Goal: Information Seeking & Learning: Learn about a topic

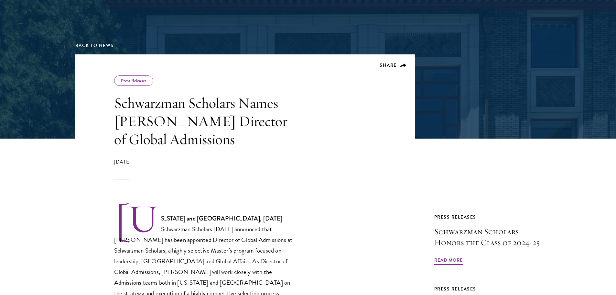
scroll to position [162, 0]
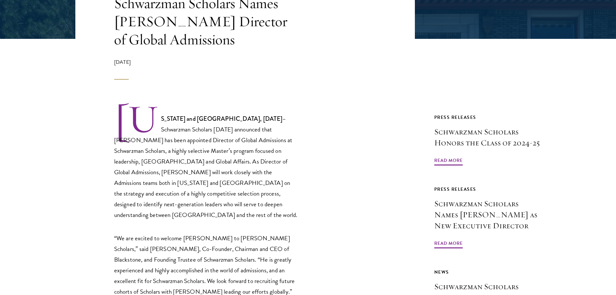
click at [178, 116] on strong "[US_STATE] and [GEOGRAPHIC_DATA], [DATE]" at bounding box center [222, 118] width 122 height 9
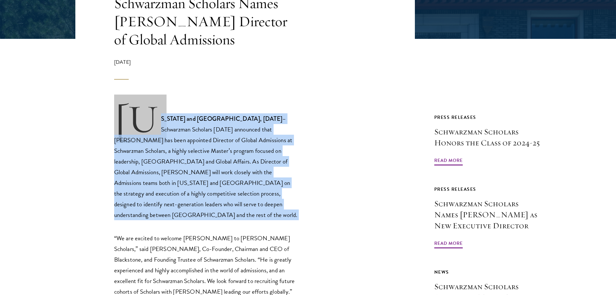
click at [178, 116] on strong "[US_STATE] and [GEOGRAPHIC_DATA], [DATE]" at bounding box center [222, 118] width 122 height 9
click at [176, 118] on strong "[US_STATE] and [GEOGRAPHIC_DATA], [DATE]" at bounding box center [222, 118] width 122 height 9
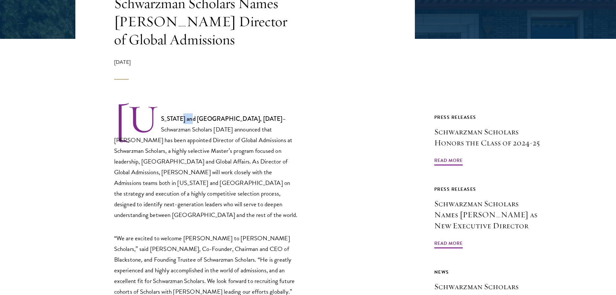
click at [176, 118] on strong "[US_STATE] and [GEOGRAPHIC_DATA], [DATE]" at bounding box center [222, 118] width 122 height 9
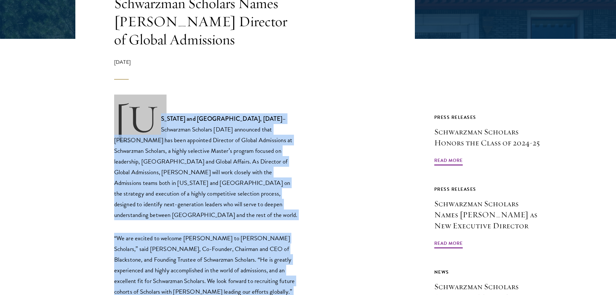
drag, startPoint x: 176, startPoint y: 118, endPoint x: 192, endPoint y: 228, distance: 111.8
click at [192, 233] on p "“We are excited to welcome [PERSON_NAME] to [PERSON_NAME] Scholars,” said [PERS…" at bounding box center [206, 265] width 184 height 64
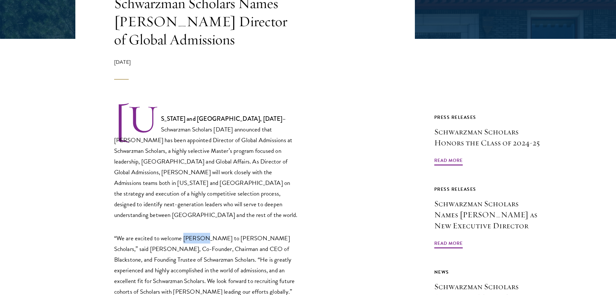
click at [192, 233] on p "“We are excited to welcome [PERSON_NAME] to [PERSON_NAME] Scholars,” said [PERS…" at bounding box center [206, 265] width 184 height 64
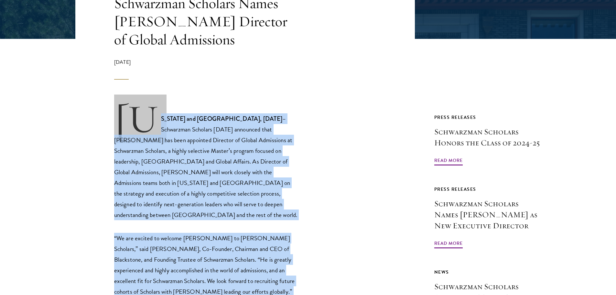
drag, startPoint x: 192, startPoint y: 228, endPoint x: 179, endPoint y: 206, distance: 26.2
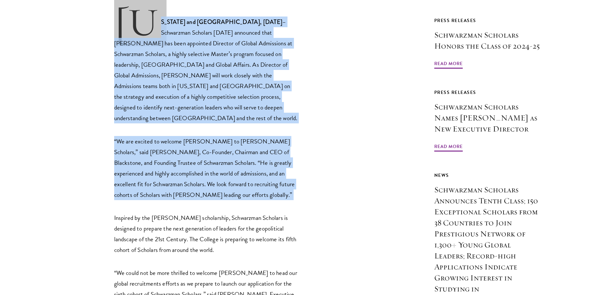
scroll to position [259, 0]
click at [178, 176] on p "“We are excited to welcome [PERSON_NAME] to [PERSON_NAME] Scholars,” said [PERS…" at bounding box center [206, 168] width 184 height 64
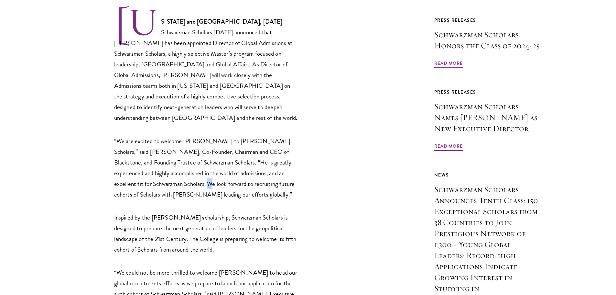
click at [178, 176] on p "“We are excited to welcome [PERSON_NAME] to [PERSON_NAME] Scholars,” said [PERS…" at bounding box center [206, 168] width 184 height 64
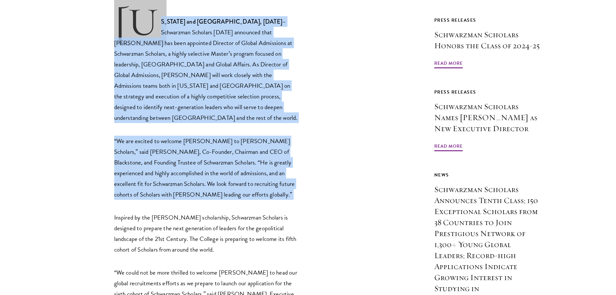
drag, startPoint x: 178, startPoint y: 176, endPoint x: 163, endPoint y: 96, distance: 80.9
click at [163, 96] on p "[US_STATE] and [GEOGRAPHIC_DATA], [DATE] – Schwarzman Scholars [DATE] announced…" at bounding box center [206, 65] width 184 height 116
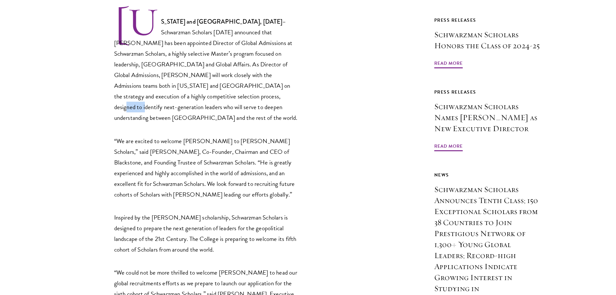
click at [163, 96] on p "[US_STATE] and [GEOGRAPHIC_DATA], [DATE] – Schwarzman Scholars [DATE] announced…" at bounding box center [206, 65] width 184 height 116
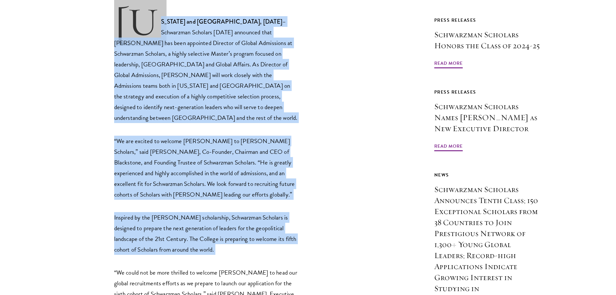
drag, startPoint x: 163, startPoint y: 96, endPoint x: 192, endPoint y: 237, distance: 143.9
click at [192, 237] on p "Inspired by the [PERSON_NAME] scholarship, Schwarzman Scholars is designed to p…" at bounding box center [206, 233] width 184 height 43
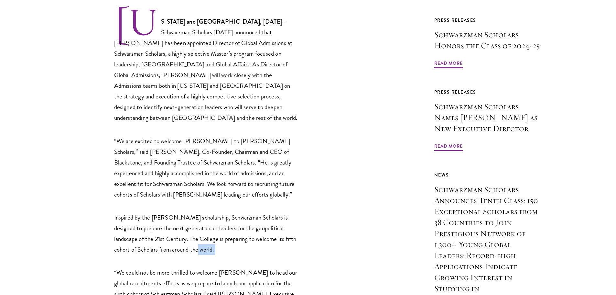
click at [192, 237] on p "Inspired by the [PERSON_NAME] scholarship, Schwarzman Scholars is designed to p…" at bounding box center [206, 233] width 184 height 43
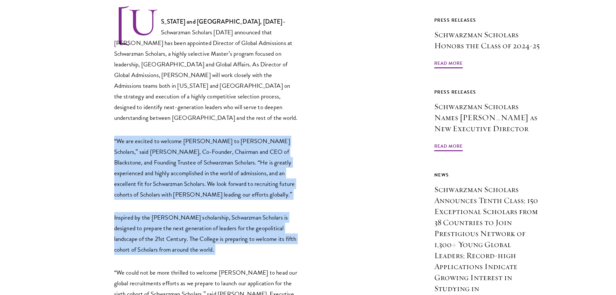
drag, startPoint x: 192, startPoint y: 237, endPoint x: 183, endPoint y: 156, distance: 81.6
click at [183, 156] on p "“We are excited to welcome [PERSON_NAME] to [PERSON_NAME] Scholars,” said [PERS…" at bounding box center [206, 168] width 184 height 64
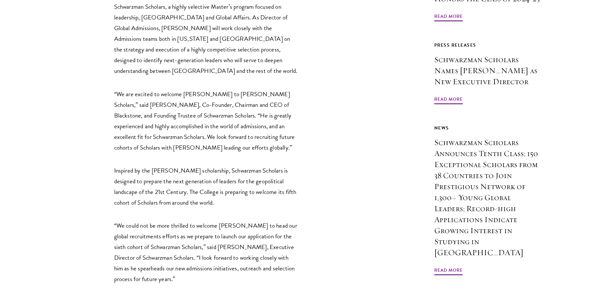
scroll to position [388, 0]
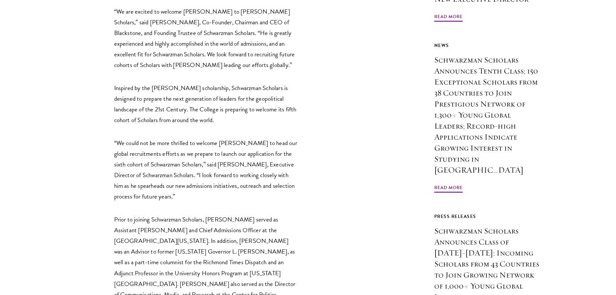
click at [114, 137] on p "“We could not be more thrilled to welcome [PERSON_NAME] to head our global recr…" at bounding box center [206, 169] width 184 height 64
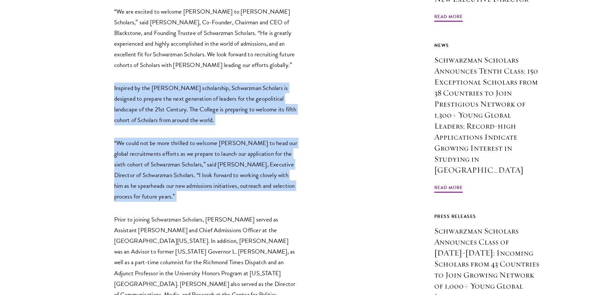
drag, startPoint x: 114, startPoint y: 133, endPoint x: 124, endPoint y: 98, distance: 36.0
click at [124, 98] on p "Inspired by the [PERSON_NAME] scholarship, Schwarzman Scholars is designed to p…" at bounding box center [206, 103] width 184 height 43
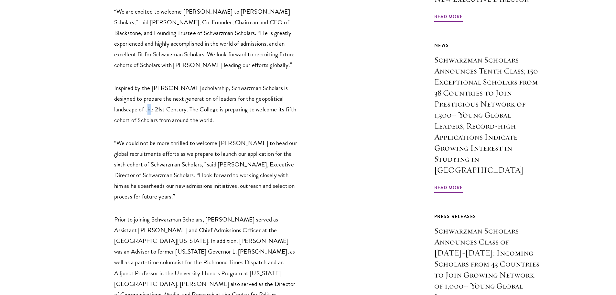
click at [124, 98] on p "Inspired by the [PERSON_NAME] scholarship, Schwarzman Scholars is designed to p…" at bounding box center [206, 103] width 184 height 43
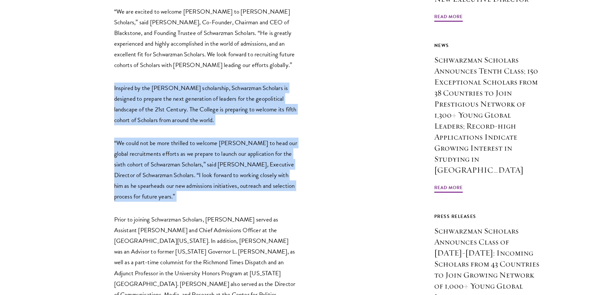
drag, startPoint x: 124, startPoint y: 98, endPoint x: 122, endPoint y: 133, distance: 35.0
click at [122, 137] on p "“We could not be more thrilled to welcome [PERSON_NAME] to head our global recr…" at bounding box center [206, 169] width 184 height 64
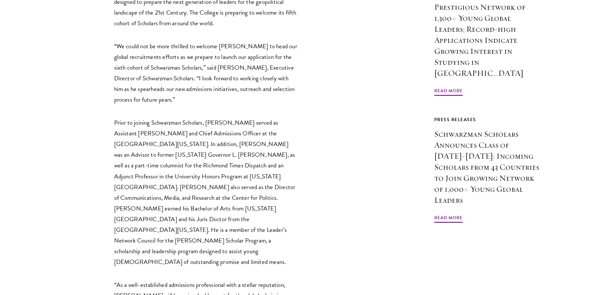
scroll to position [485, 0]
click at [139, 117] on p "Prior to joining Schwarzman Scholars, [PERSON_NAME] served as Assistant [PERSON…" at bounding box center [206, 192] width 184 height 150
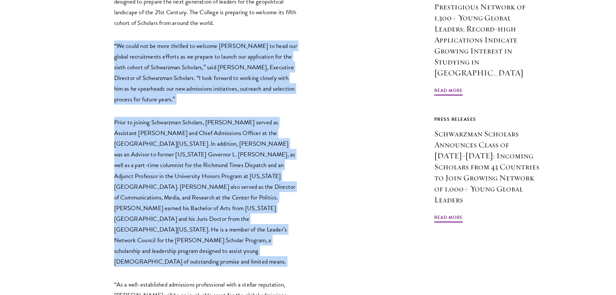
drag, startPoint x: 139, startPoint y: 111, endPoint x: 150, endPoint y: 83, distance: 30.3
click at [150, 83] on div "[US_STATE] and [GEOGRAPHIC_DATA], [DATE] – Schwarzman Scholars [DATE] announced…" at bounding box center [206, 230] width 184 height 900
click at [150, 83] on p "“We could not be more thrilled to welcome [PERSON_NAME] to head our global recr…" at bounding box center [206, 72] width 184 height 64
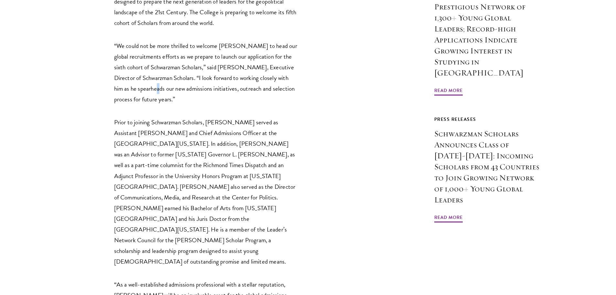
click at [150, 83] on p "“We could not be more thrilled to welcome [PERSON_NAME] to head our global recr…" at bounding box center [206, 72] width 184 height 64
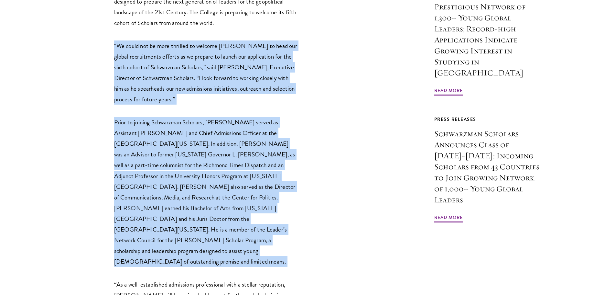
drag, startPoint x: 150, startPoint y: 83, endPoint x: 151, endPoint y: 112, distance: 28.8
click at [152, 111] on div "[US_STATE] and [GEOGRAPHIC_DATA], [DATE] – Schwarzman Scholars [DATE] announced…" at bounding box center [206, 230] width 184 height 900
click at [151, 117] on p "Prior to joining Schwarzman Scholars, [PERSON_NAME] served as Assistant [PERSON…" at bounding box center [206, 192] width 184 height 150
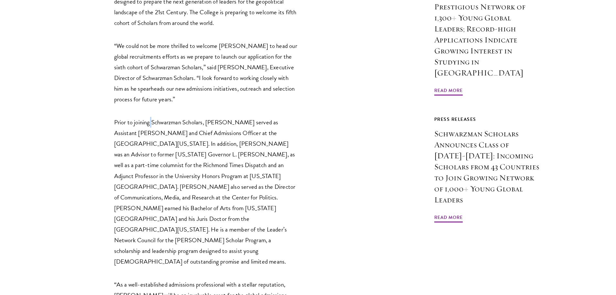
click at [151, 117] on p "Prior to joining Schwarzman Scholars, [PERSON_NAME] served as Assistant [PERSON…" at bounding box center [206, 192] width 184 height 150
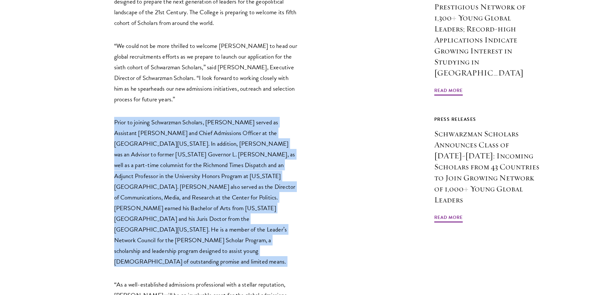
drag, startPoint x: 151, startPoint y: 112, endPoint x: 147, endPoint y: 96, distance: 16.2
click at [147, 96] on div "[US_STATE] and [GEOGRAPHIC_DATA], [DATE] – Schwarzman Scholars [DATE] announced…" at bounding box center [206, 230] width 184 height 900
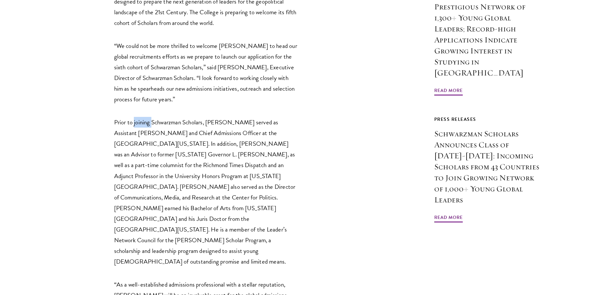
click at [147, 96] on div "[US_STATE] and [GEOGRAPHIC_DATA], [DATE] – Schwarzman Scholars [DATE] announced…" at bounding box center [206, 230] width 184 height 900
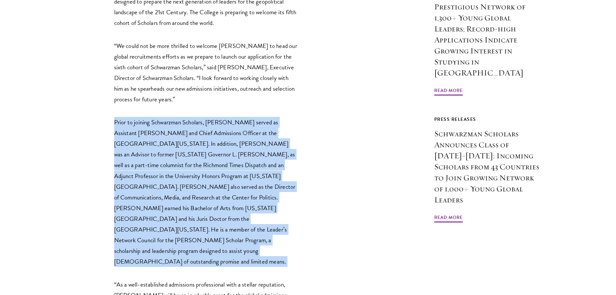
drag, startPoint x: 147, startPoint y: 96, endPoint x: 172, endPoint y: 145, distance: 55.0
click at [172, 145] on div "[US_STATE] and [GEOGRAPHIC_DATA], [DATE] – Schwarzman Scholars [DATE] announced…" at bounding box center [206, 230] width 184 height 900
click at [172, 145] on p "Prior to joining Schwarzman Scholars, [PERSON_NAME] served as Assistant [PERSON…" at bounding box center [206, 192] width 184 height 150
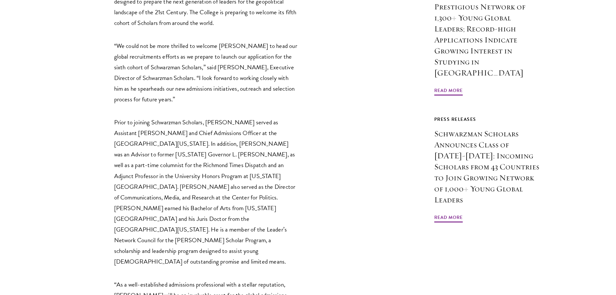
click at [159, 169] on p "Prior to joining Schwarzman Scholars, [PERSON_NAME] served as Assistant [PERSON…" at bounding box center [206, 192] width 184 height 150
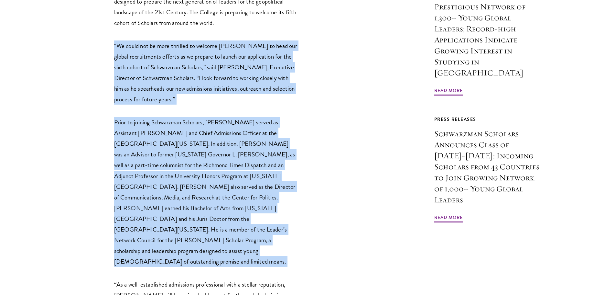
drag, startPoint x: 159, startPoint y: 169, endPoint x: 160, endPoint y: 71, distance: 97.4
click at [160, 71] on div "[US_STATE] and [GEOGRAPHIC_DATA], [DATE] – Schwarzman Scholars [DATE] announced…" at bounding box center [206, 230] width 184 height 900
click at [160, 71] on p "“We could not be more thrilled to welcome [PERSON_NAME] to head our global recr…" at bounding box center [206, 72] width 184 height 64
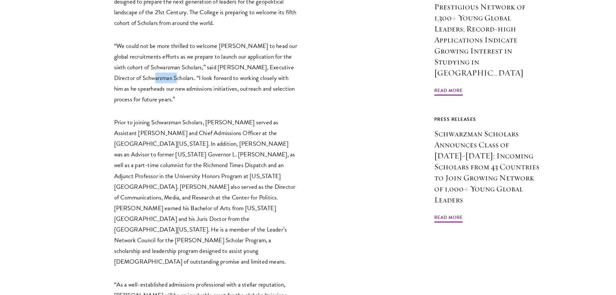
click at [160, 71] on p "“We could not be more thrilled to welcome [PERSON_NAME] to head our global recr…" at bounding box center [206, 72] width 184 height 64
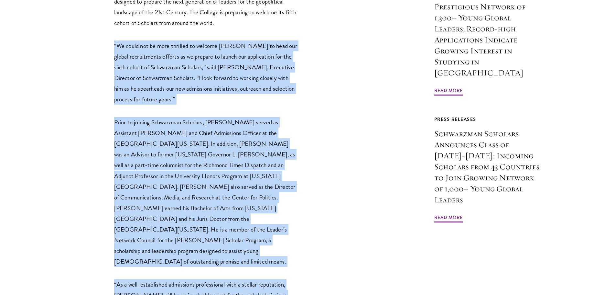
drag, startPoint x: 160, startPoint y: 71, endPoint x: 192, endPoint y: 257, distance: 188.5
click at [192, 257] on div "[US_STATE] and [GEOGRAPHIC_DATA], [DATE] – Schwarzman Scholars [DATE] announced…" at bounding box center [206, 230] width 184 height 900
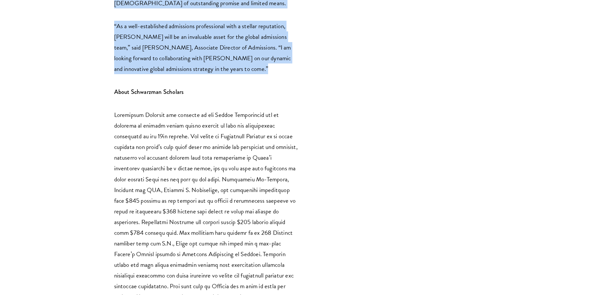
scroll to position [744, 0]
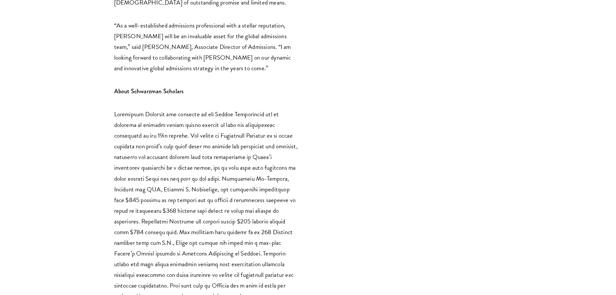
click at [171, 109] on p at bounding box center [206, 210] width 184 height 203
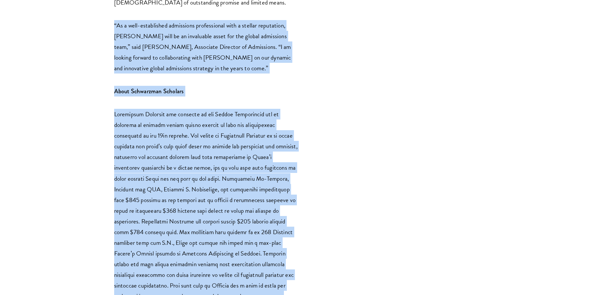
drag, startPoint x: 171, startPoint y: 83, endPoint x: 180, endPoint y: 27, distance: 56.7
click at [179, 27] on p "“As a well-established admissions professional with a stellar reputation, [PERS…" at bounding box center [206, 46] width 184 height 53
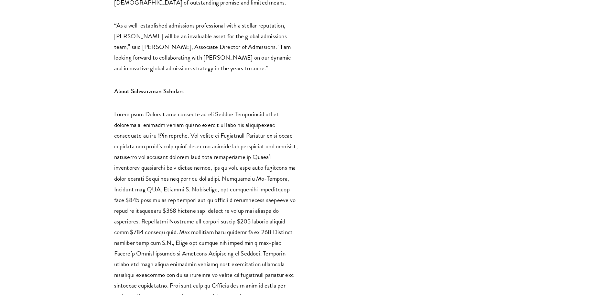
click at [178, 27] on p "“As a well-established admissions professional with a stellar reputation, [PERS…" at bounding box center [206, 46] width 184 height 53
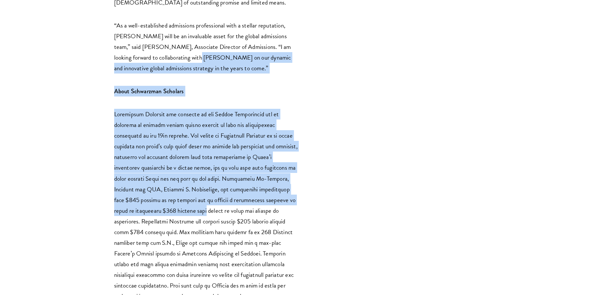
drag, startPoint x: 178, startPoint y: 27, endPoint x: 196, endPoint y: 182, distance: 156.1
click at [196, 183] on p at bounding box center [206, 210] width 184 height 203
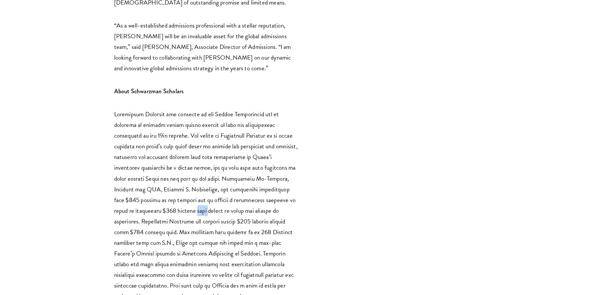
click at [196, 183] on p at bounding box center [206, 210] width 184 height 203
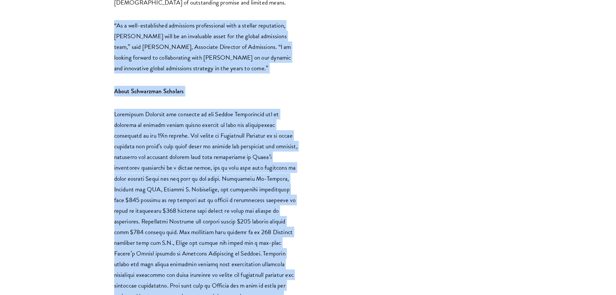
drag, startPoint x: 196, startPoint y: 183, endPoint x: 176, endPoint y: 18, distance: 166.2
click at [176, 20] on p "“As a well-established admissions professional with a stellar reputation, [PERS…" at bounding box center [206, 46] width 184 height 53
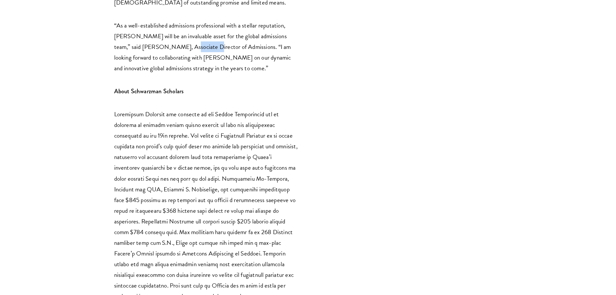
click at [176, 20] on p "“As a well-established admissions professional with a stellar reputation, [PERS…" at bounding box center [206, 46] width 184 height 53
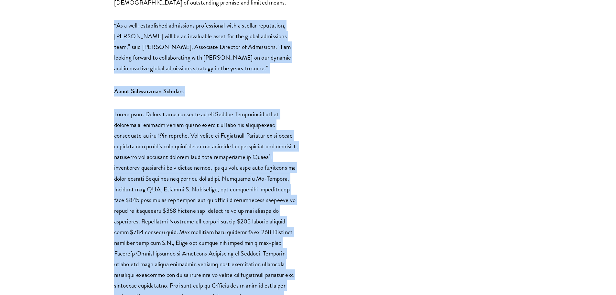
drag, startPoint x: 176, startPoint y: 18, endPoint x: 210, endPoint y: 233, distance: 217.0
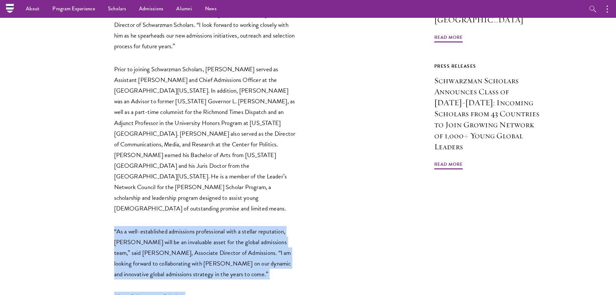
scroll to position [517, 0]
